Goal: Task Accomplishment & Management: Use online tool/utility

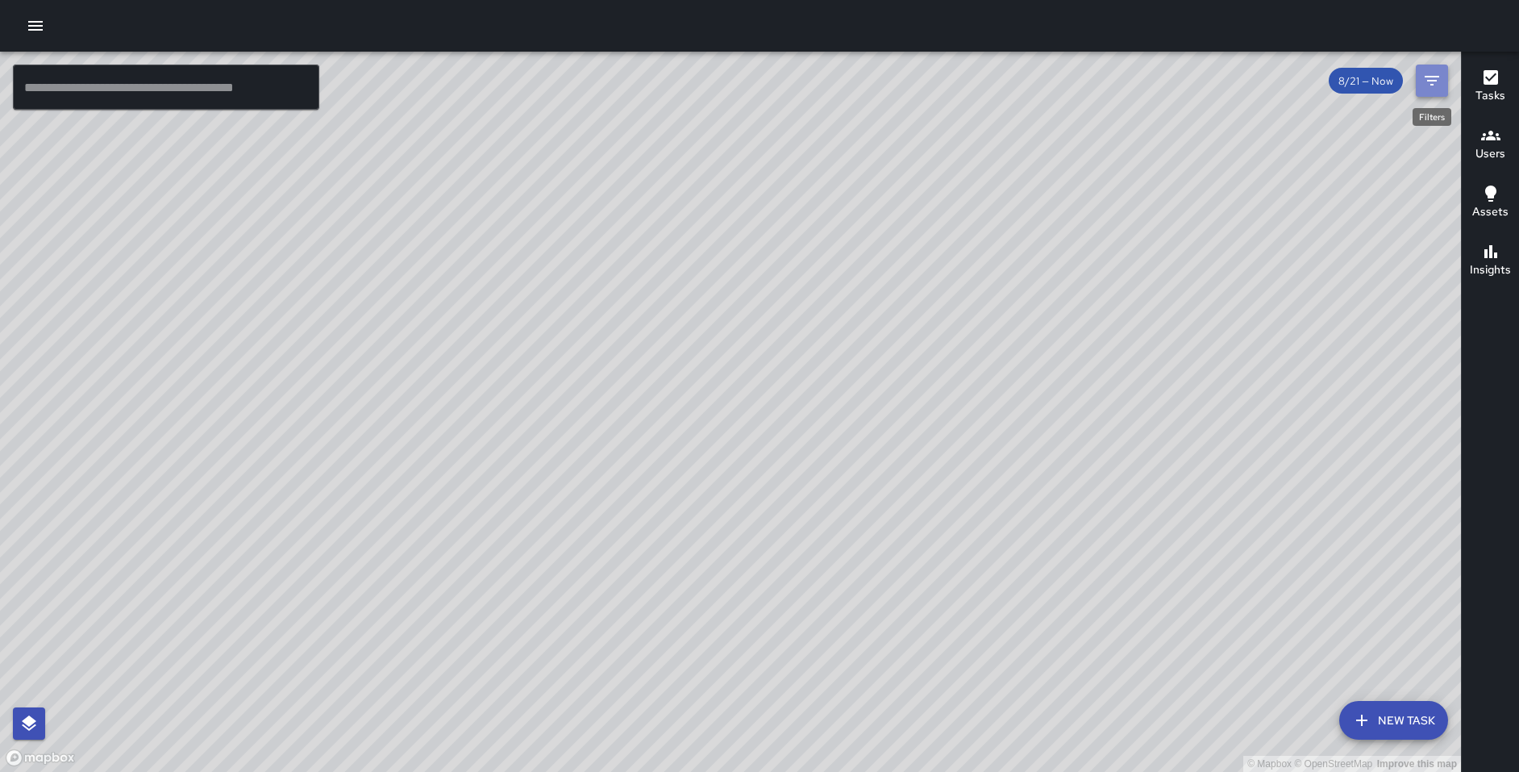
click at [1422, 80] on icon "Filters" at bounding box center [1431, 80] width 19 height 19
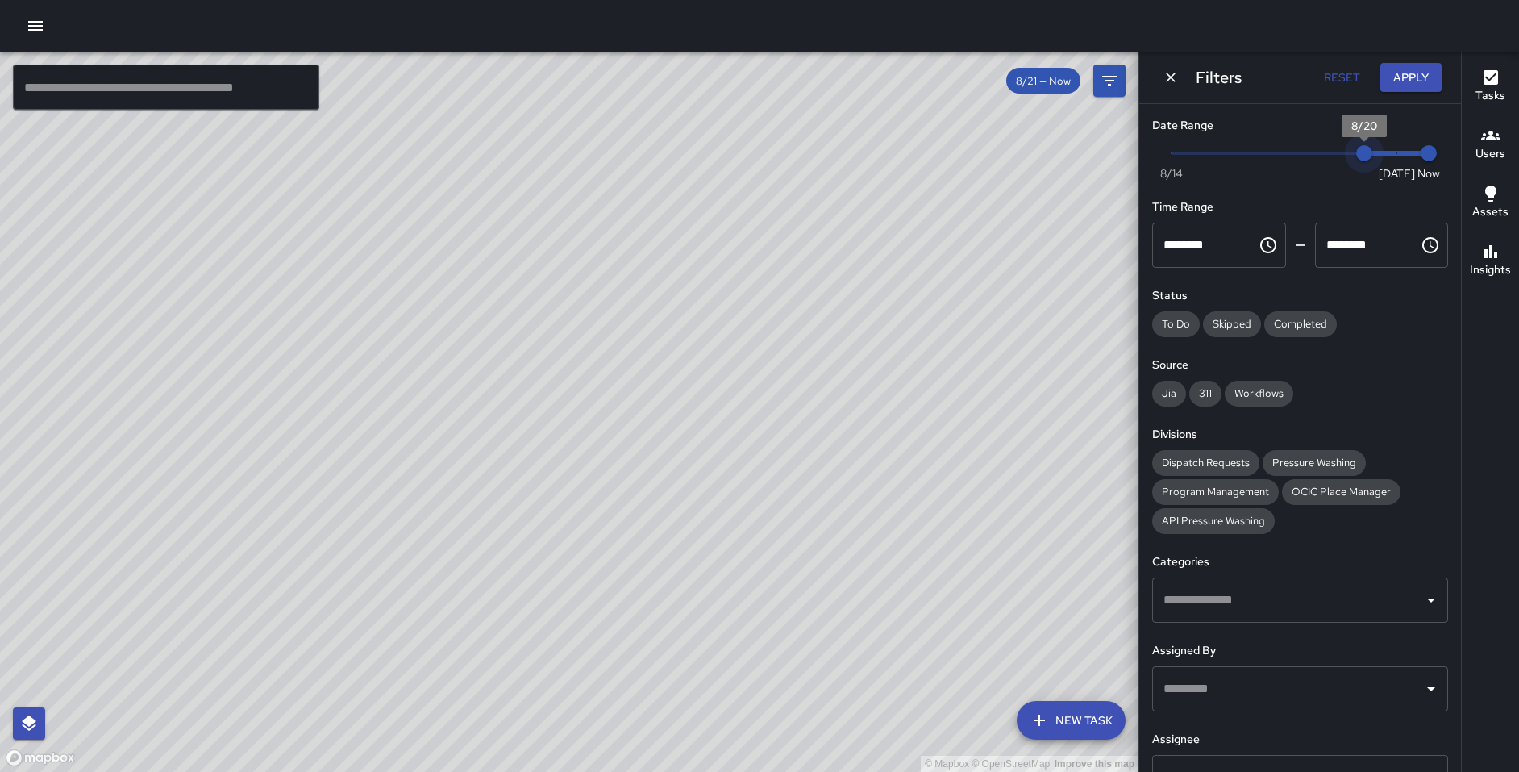
type input "*"
drag, startPoint x: 1384, startPoint y: 155, endPoint x: 1335, endPoint y: 156, distance: 49.2
click at [1356, 156] on span "8/20" at bounding box center [1364, 153] width 16 height 16
type input "*"
drag, startPoint x: 1413, startPoint y: 155, endPoint x: 1361, endPoint y: 155, distance: 52.4
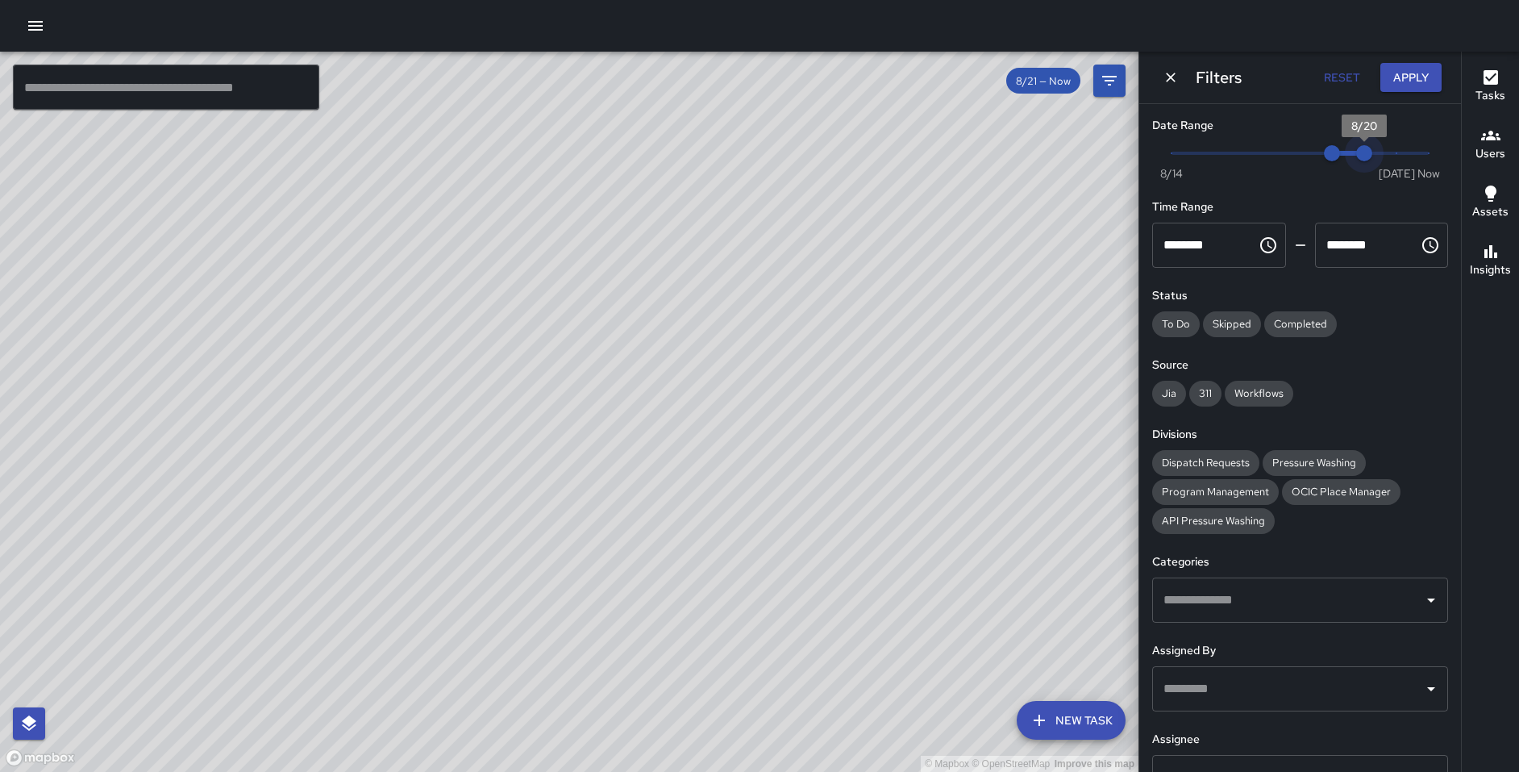
click at [1361, 155] on span "8/20" at bounding box center [1364, 153] width 16 height 16
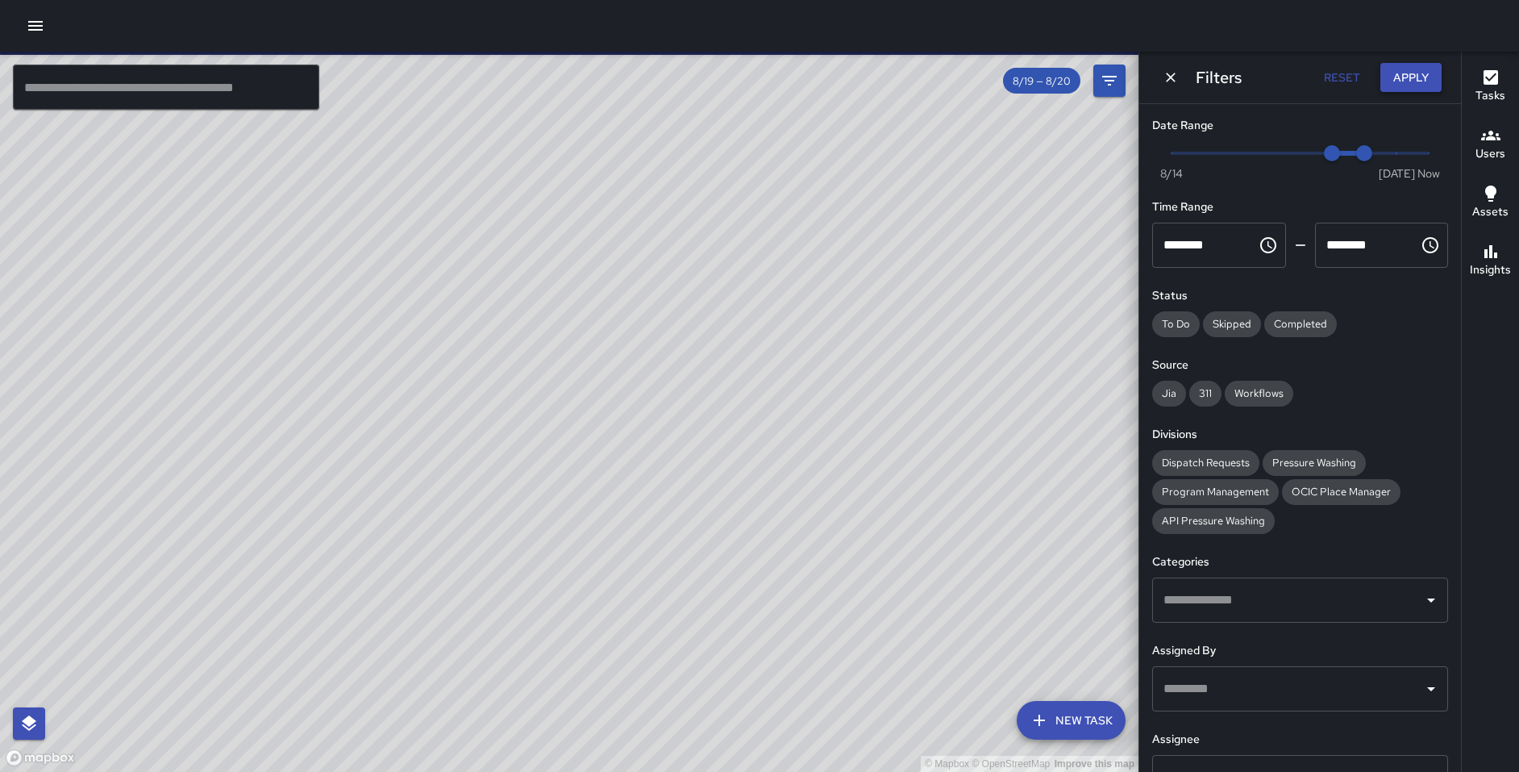
click at [1391, 80] on button "Apply" at bounding box center [1410, 78] width 61 height 30
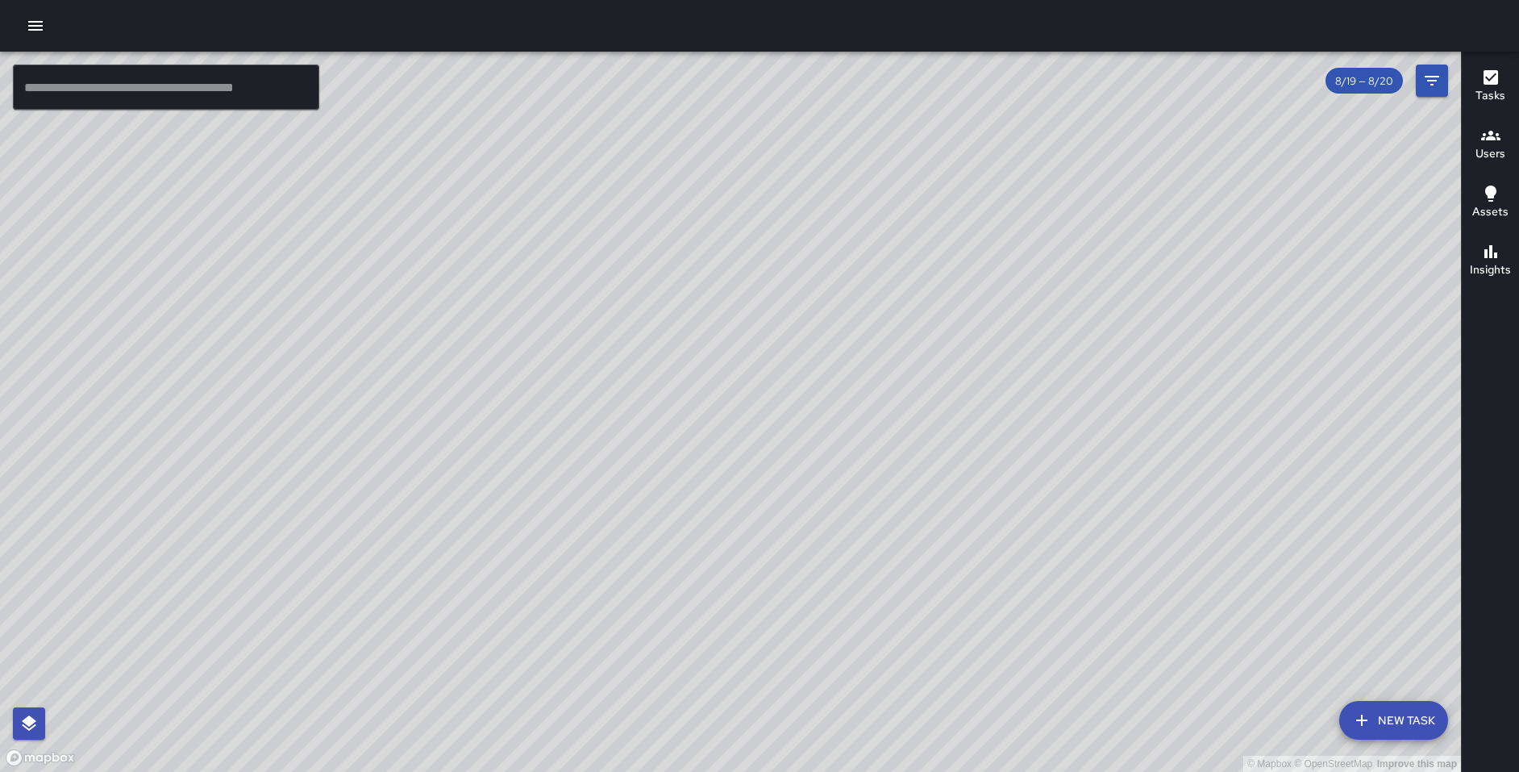
drag, startPoint x: 573, startPoint y: 158, endPoint x: 582, endPoint y: 241, distance: 83.5
click at [582, 241] on div "© Mapbox © OpenStreetMap Improve this map" at bounding box center [730, 412] width 1461 height 720
click at [579, 164] on div "© Mapbox © OpenStreetMap Improve this map SC Sergio Covarrubias 357 12th Street…" at bounding box center [730, 412] width 1461 height 720
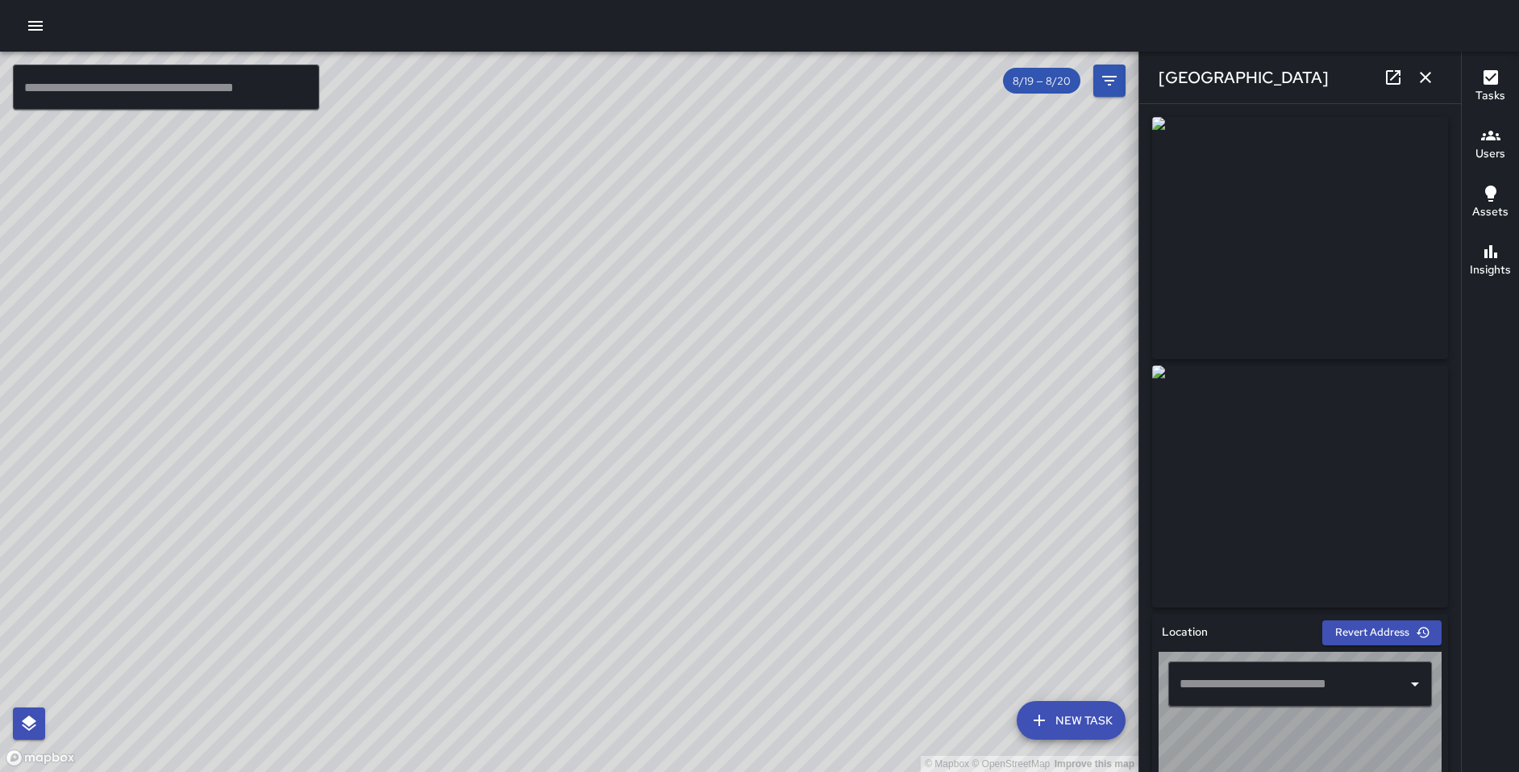
type input "**********"
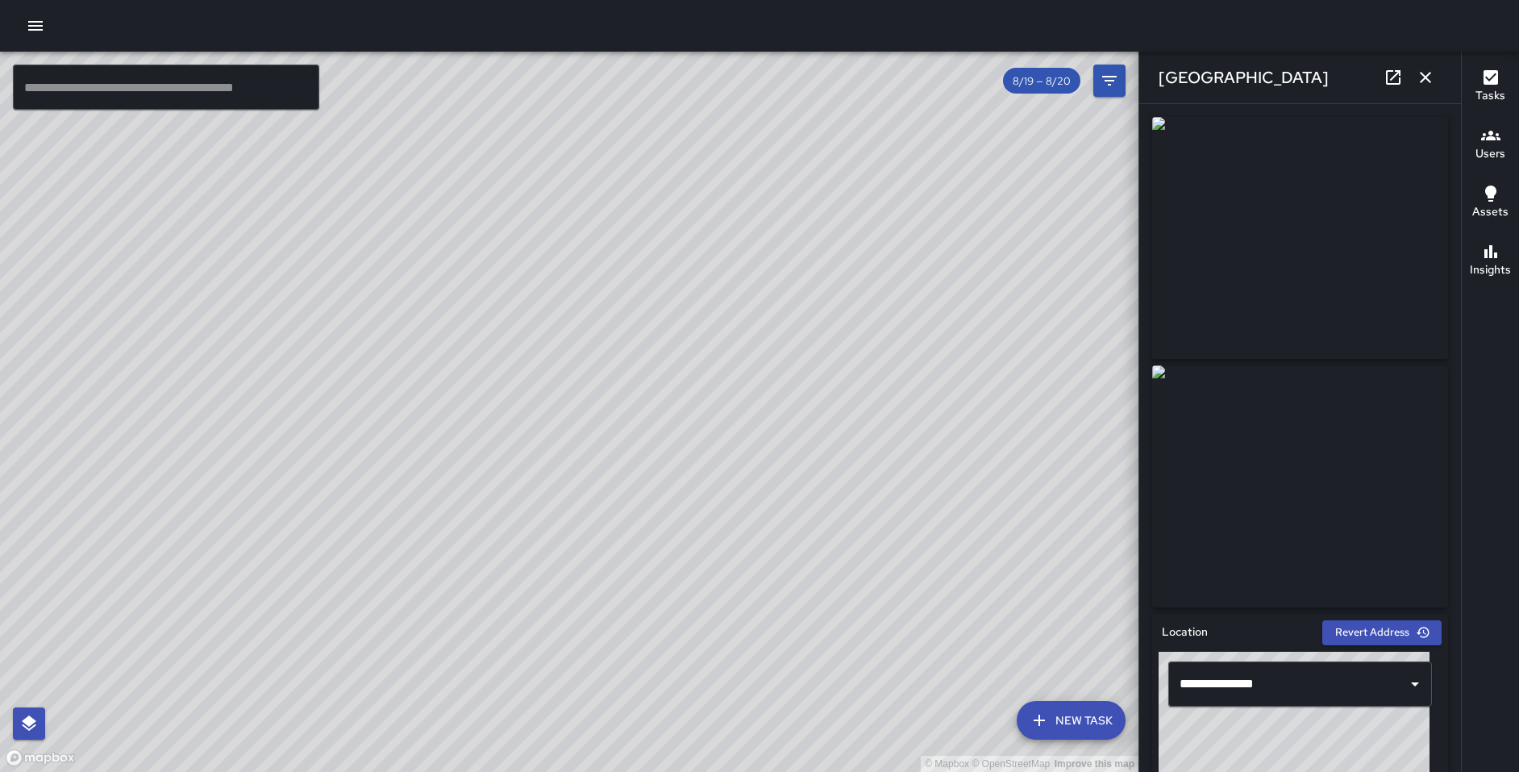
click at [1433, 78] on icon "button" at bounding box center [1425, 77] width 19 height 19
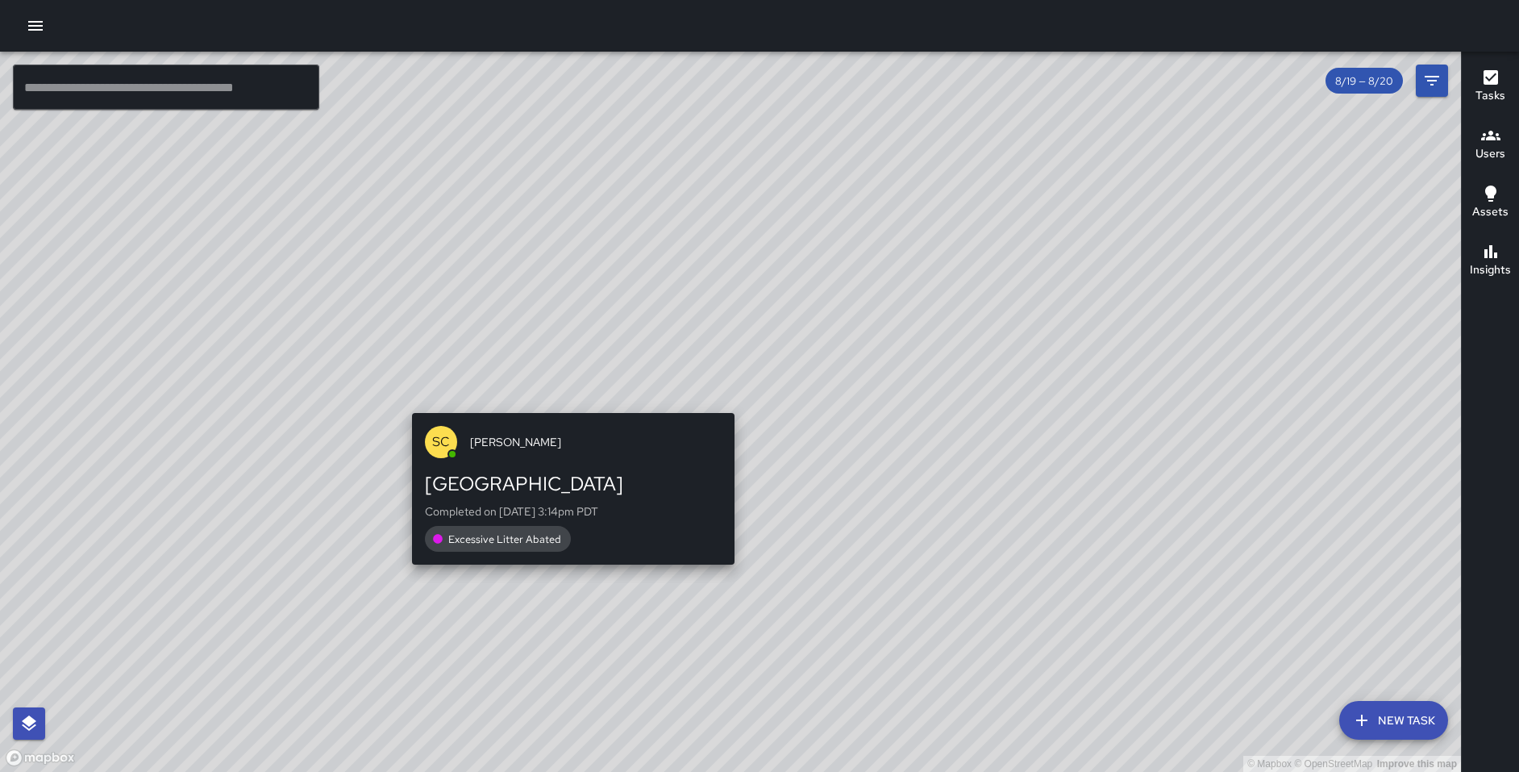
click at [725, 404] on div "© Mapbox © OpenStreetMap Improve this map SC Sergio Covarrubias 357 12th Street…" at bounding box center [730, 412] width 1461 height 720
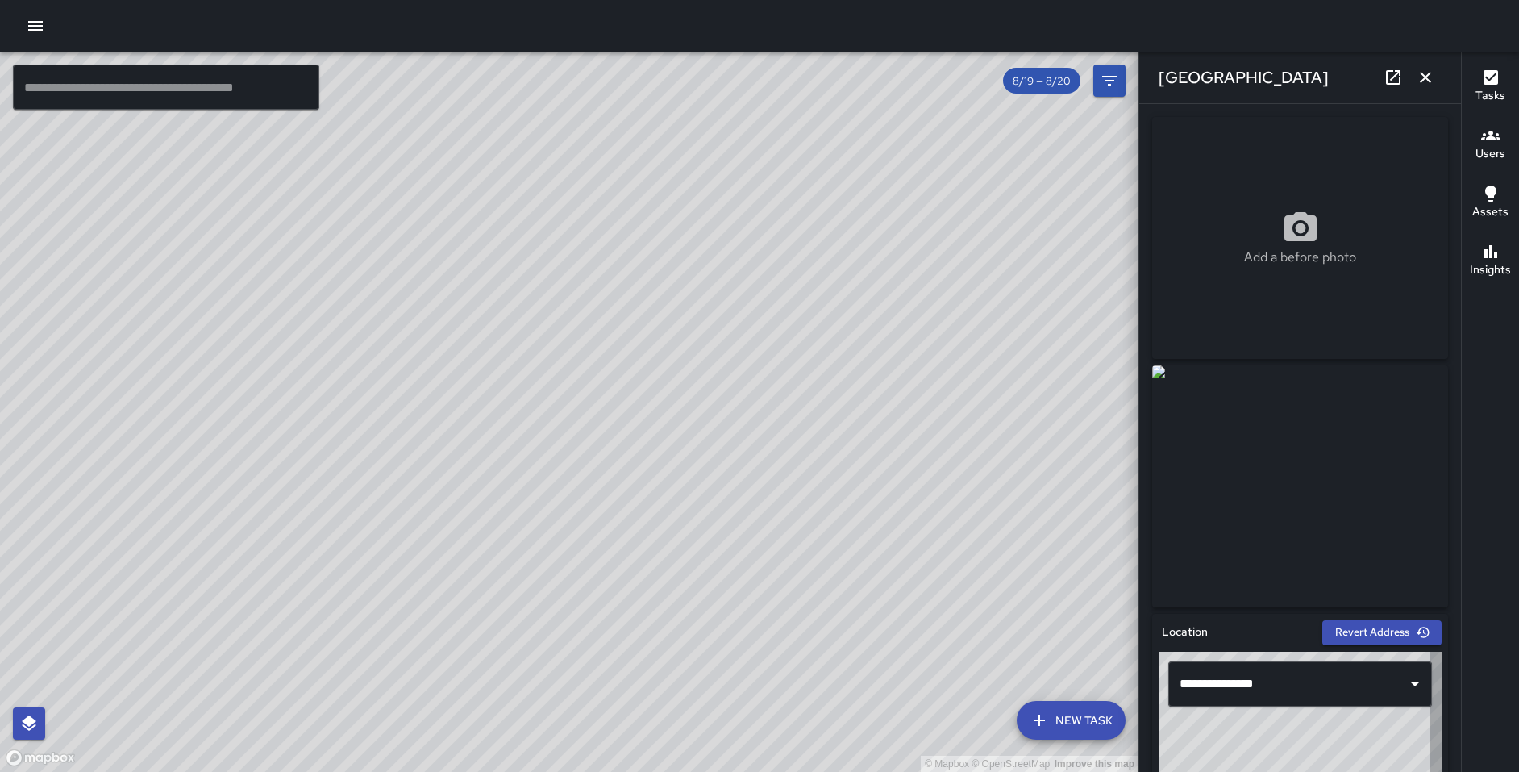
type input "**********"
click at [1425, 76] on icon "button" at bounding box center [1425, 77] width 11 height 11
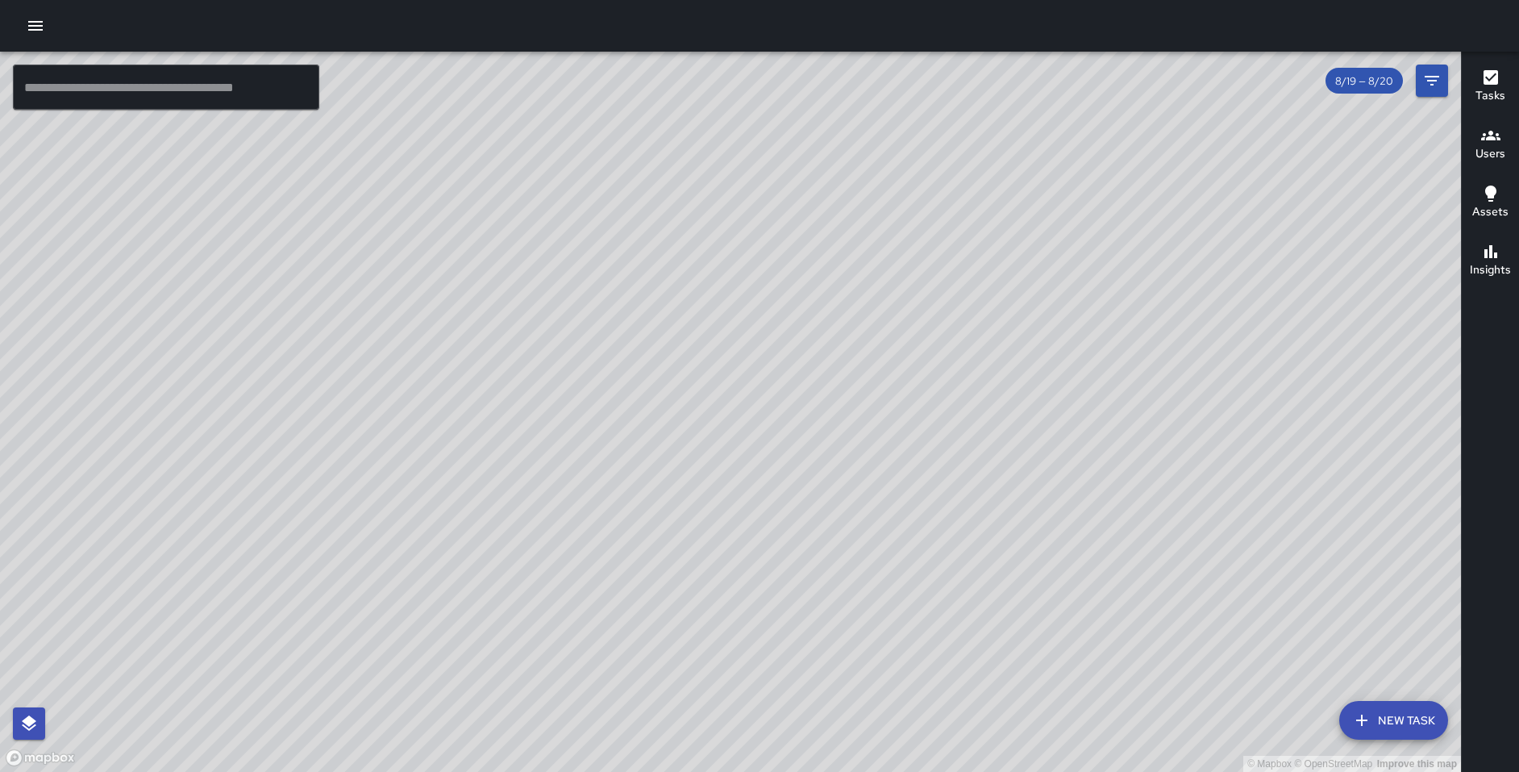
click at [615, 365] on div "© Mapbox © OpenStreetMap Improve this map" at bounding box center [730, 412] width 1461 height 720
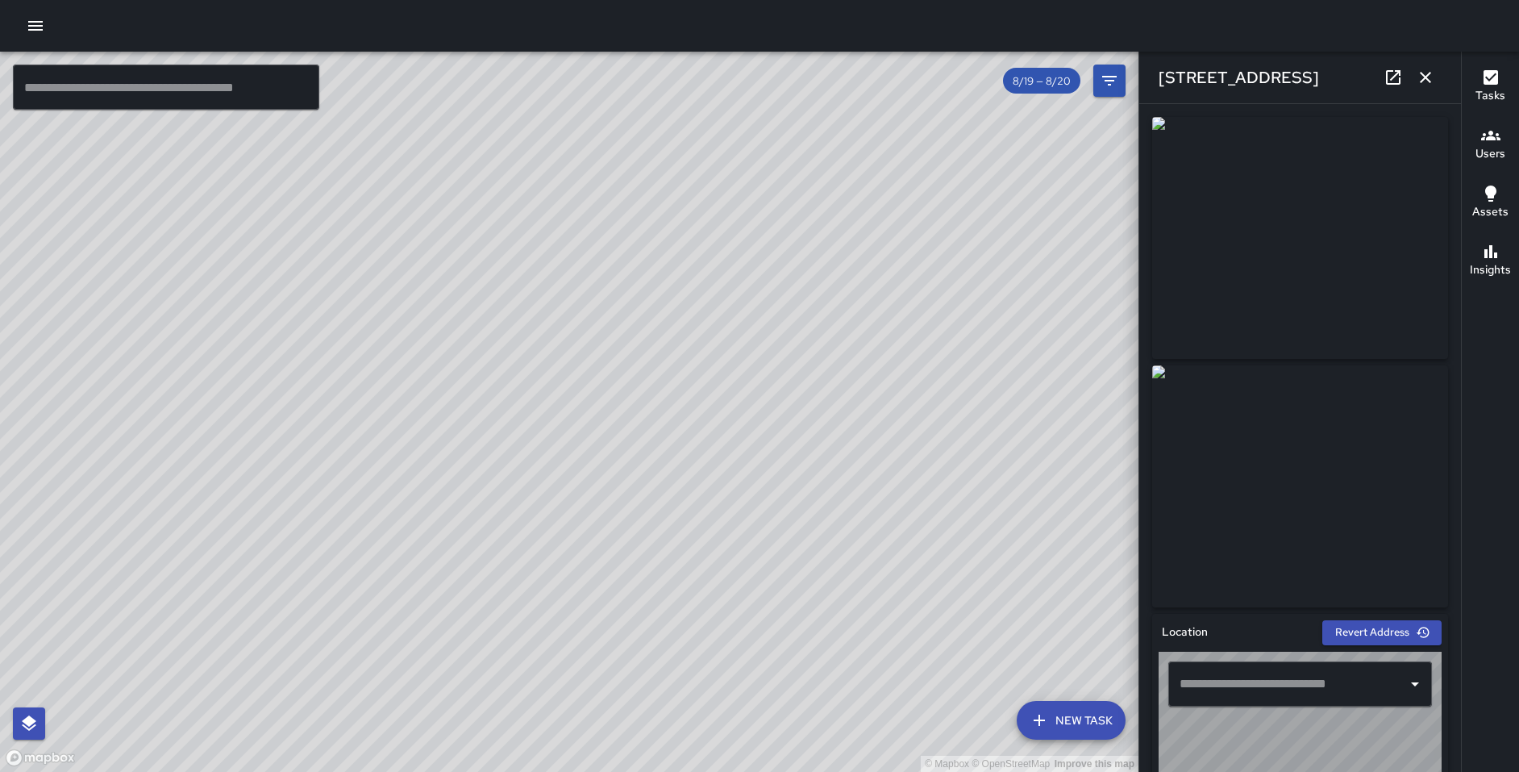
type input "**********"
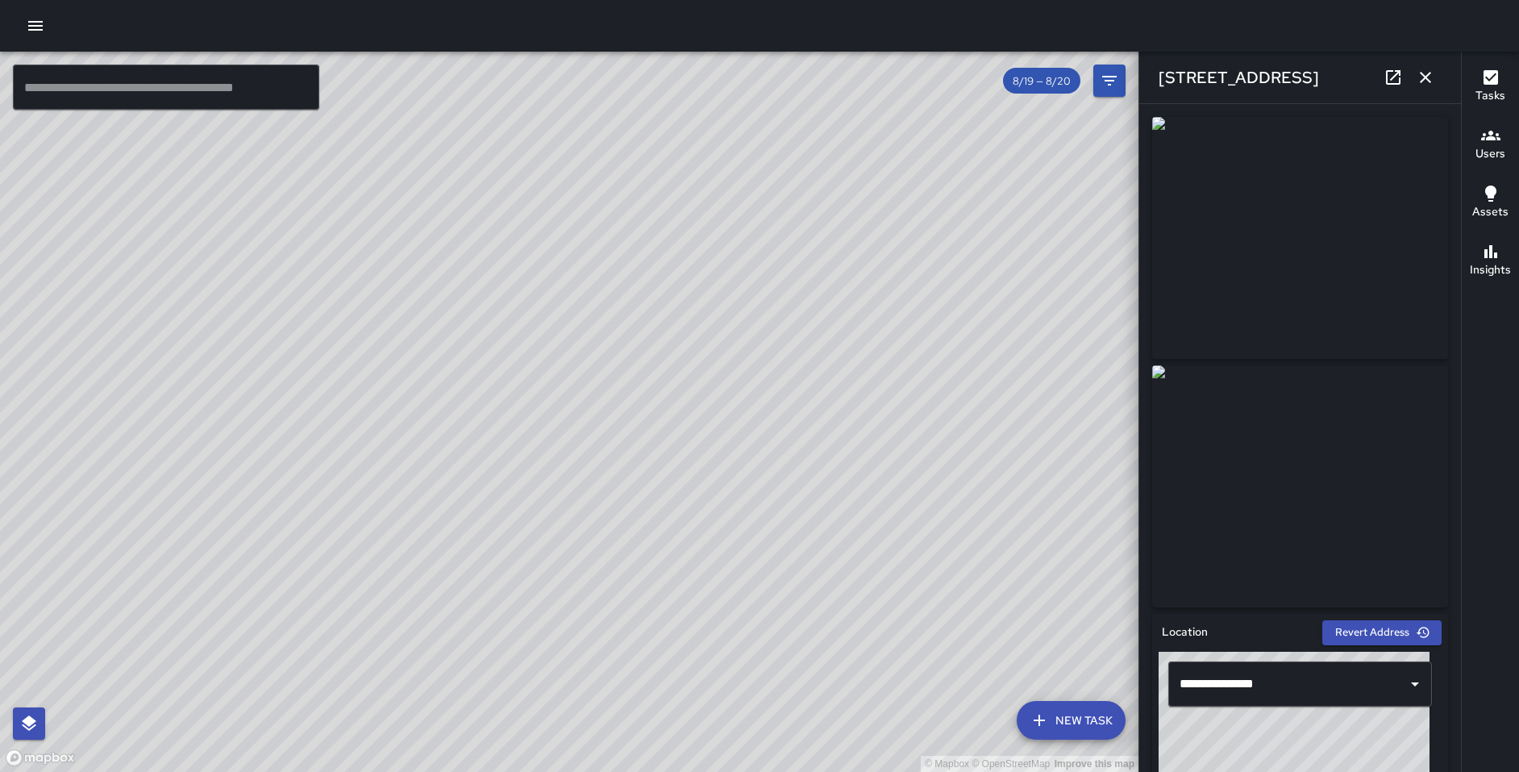
click at [1386, 78] on icon at bounding box center [1393, 77] width 15 height 15
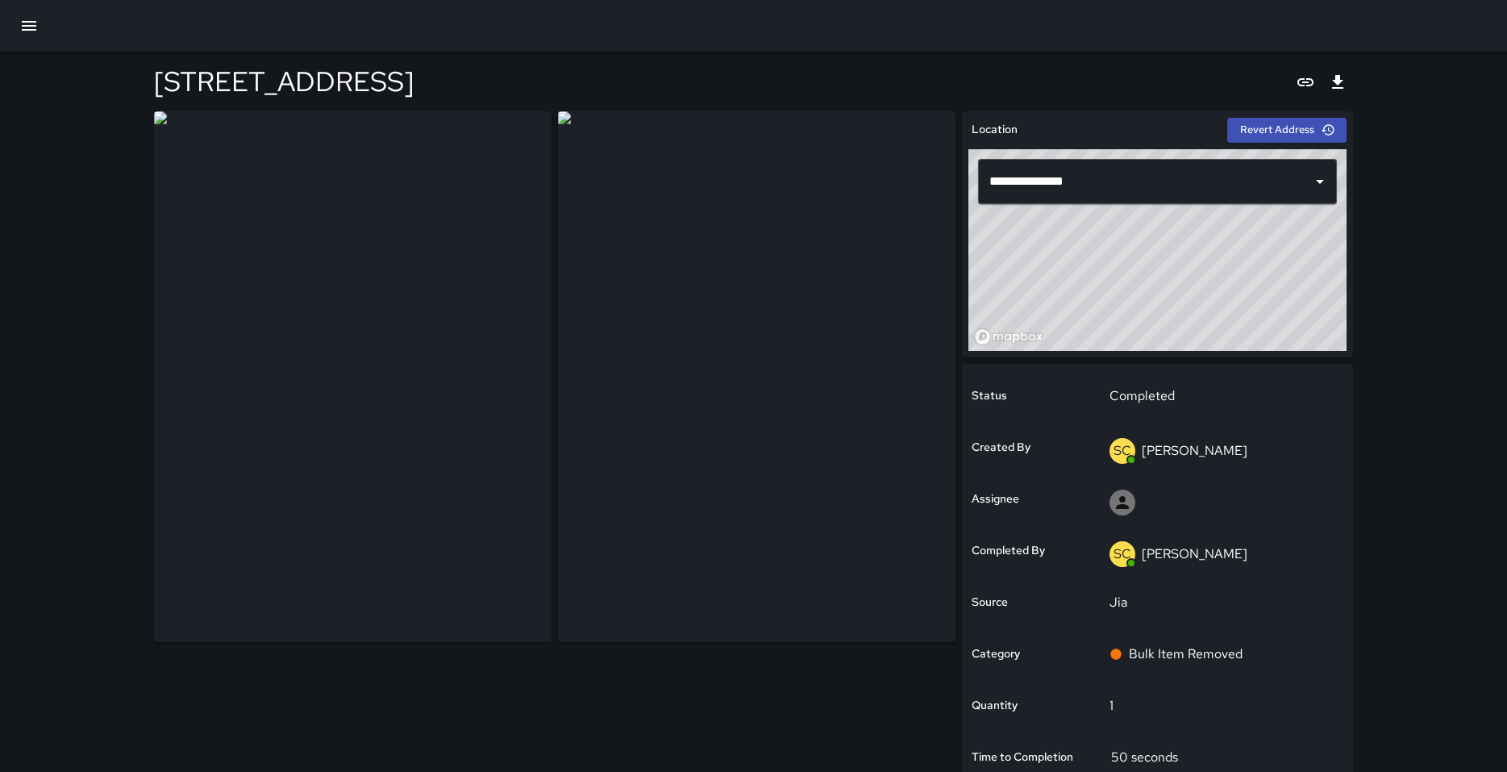
type input "**********"
click at [1338, 87] on icon "Export" at bounding box center [1337, 82] width 11 height 14
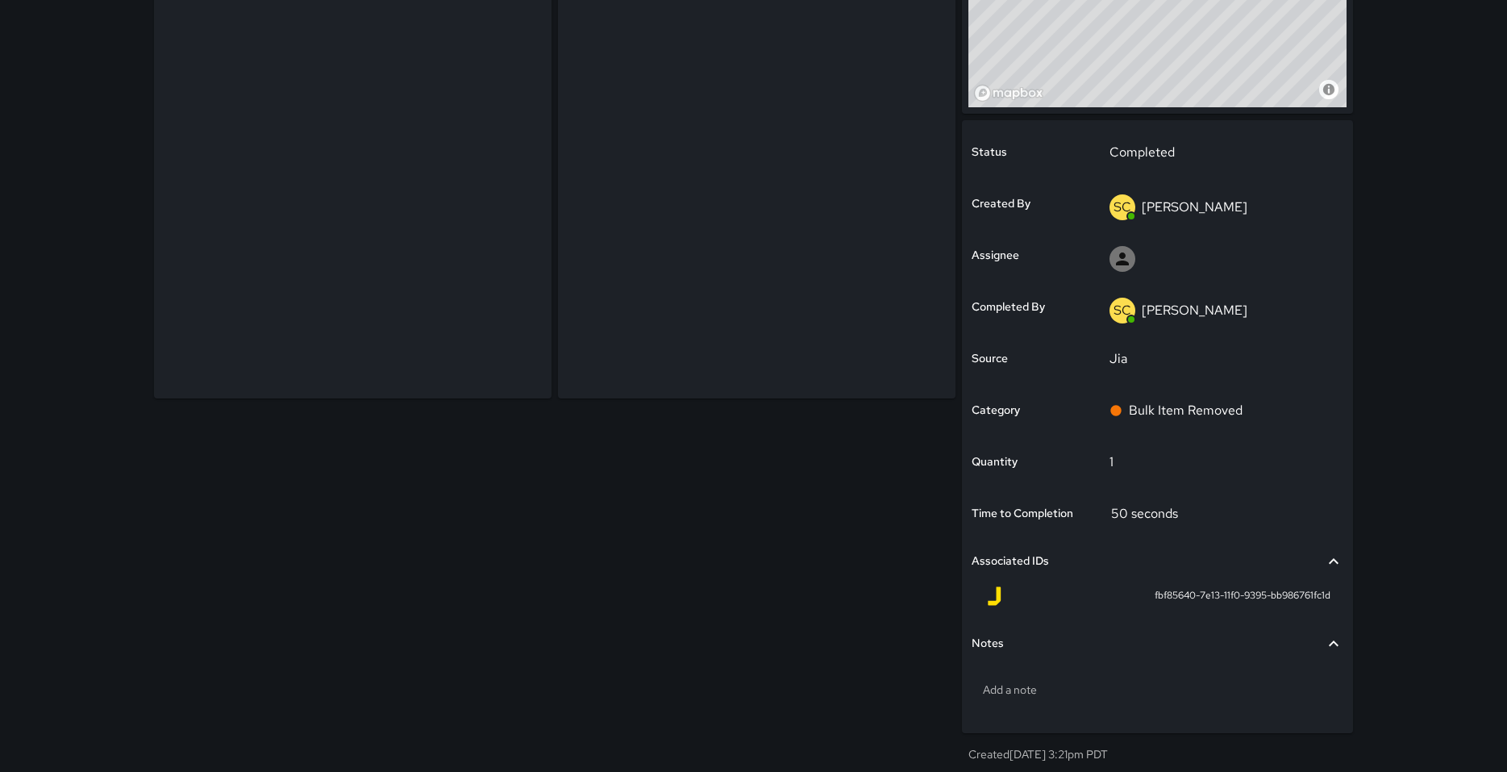
scroll to position [269, 0]
